Goal: Transaction & Acquisition: Subscribe to service/newsletter

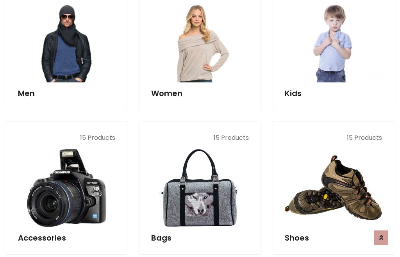
scroll to position [566, 0]
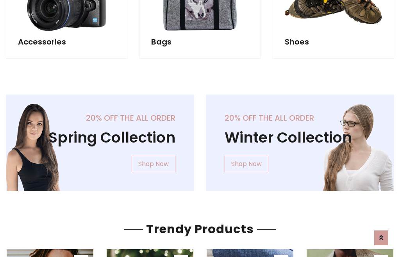
click at [200, 139] on div "20% off the all order Winter Collection Shop Now" at bounding box center [300, 148] width 200 height 109
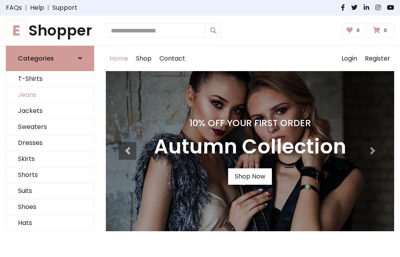
click at [50, 95] on link "Jeans" at bounding box center [49, 95] width 87 height 16
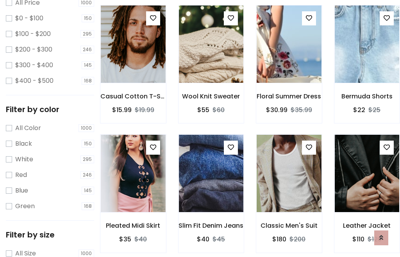
scroll to position [246, 0]
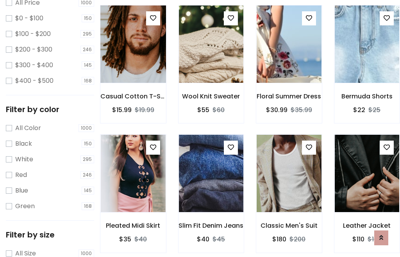
click at [133, 61] on img at bounding box center [133, 43] width 78 height 187
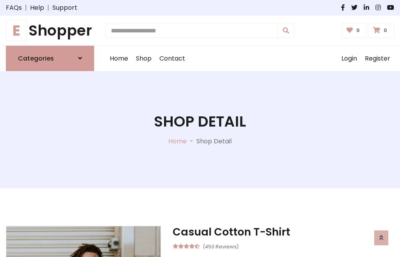
scroll to position [84, 0]
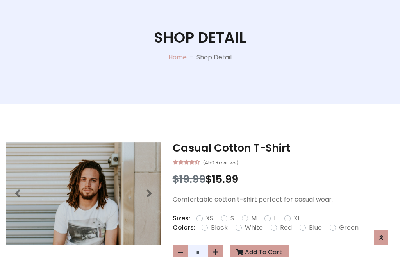
click at [284, 228] on label "Red" at bounding box center [286, 227] width 12 height 9
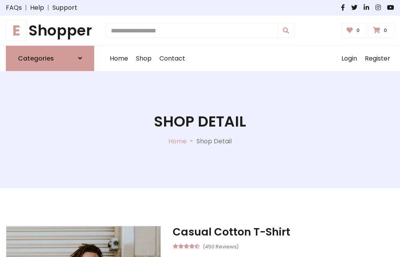
click at [200, 128] on h1 "Shop Detail" at bounding box center [200, 122] width 92 height 18
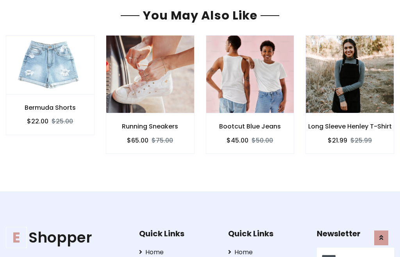
type input "******"
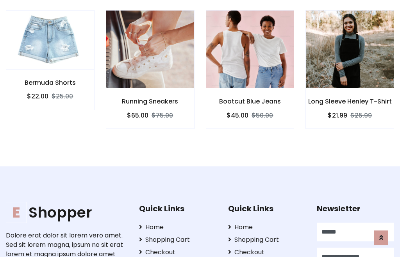
scroll to position [0, 0]
type input "**********"
